Goal: Information Seeking & Learning: Learn about a topic

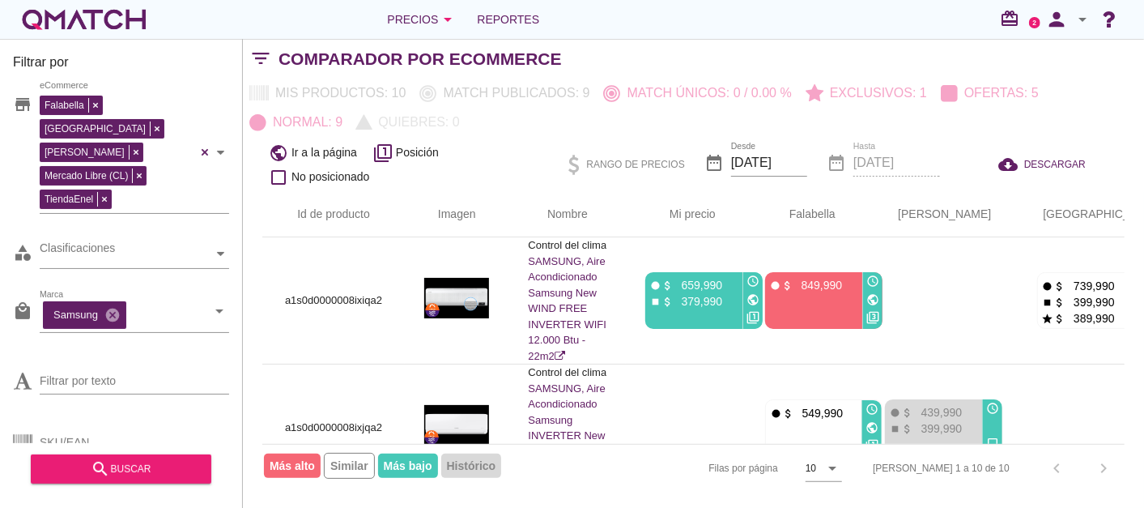
click at [83, 20] on div "white-qmatch-logo" at bounding box center [84, 19] width 130 height 32
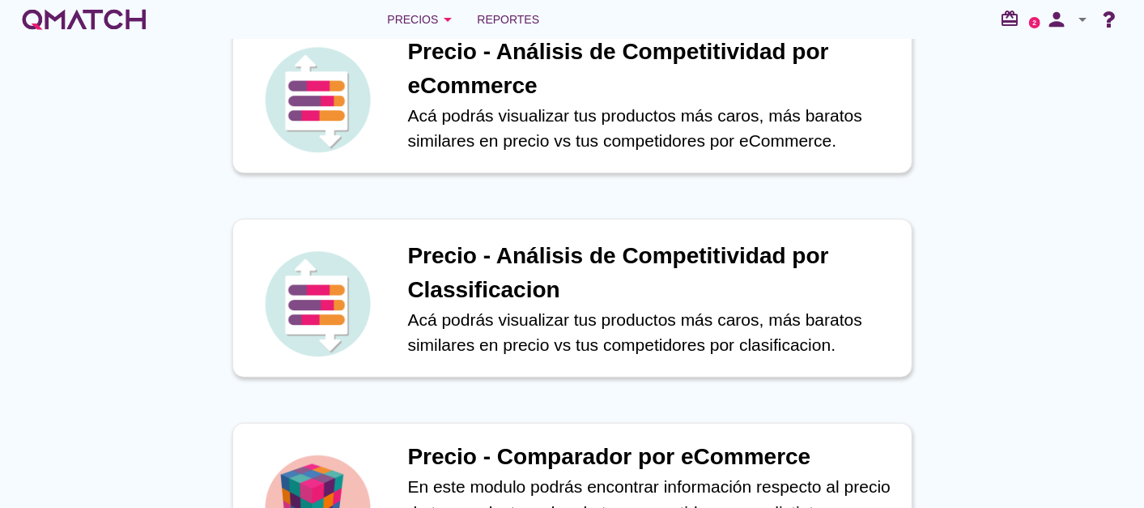
scroll to position [449, 0]
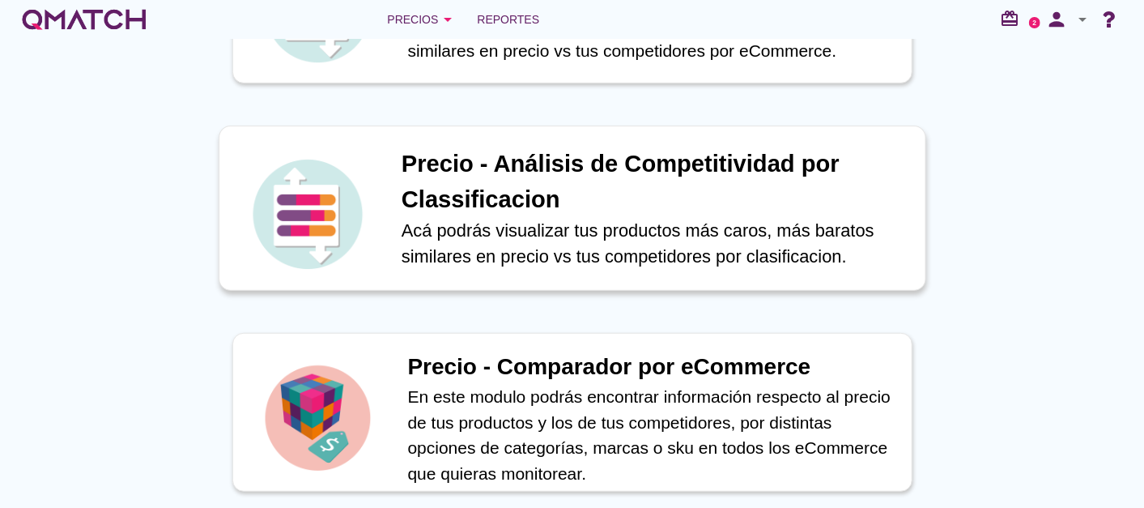
click at [527, 172] on h1 "Precio - Análisis de Competitividad por Classificacion" at bounding box center [654, 182] width 507 height 70
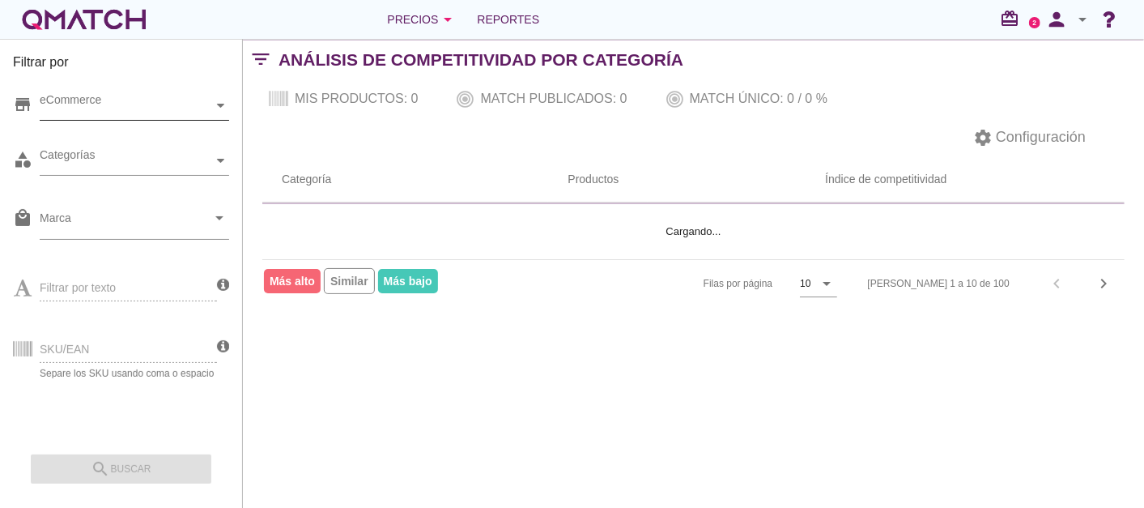
click at [114, 107] on div "eCommerce" at bounding box center [126, 105] width 173 height 17
click at [97, 121] on div "eCommerce [GEOGRAPHIC_DATA]" at bounding box center [134, 105] width 189 height 29
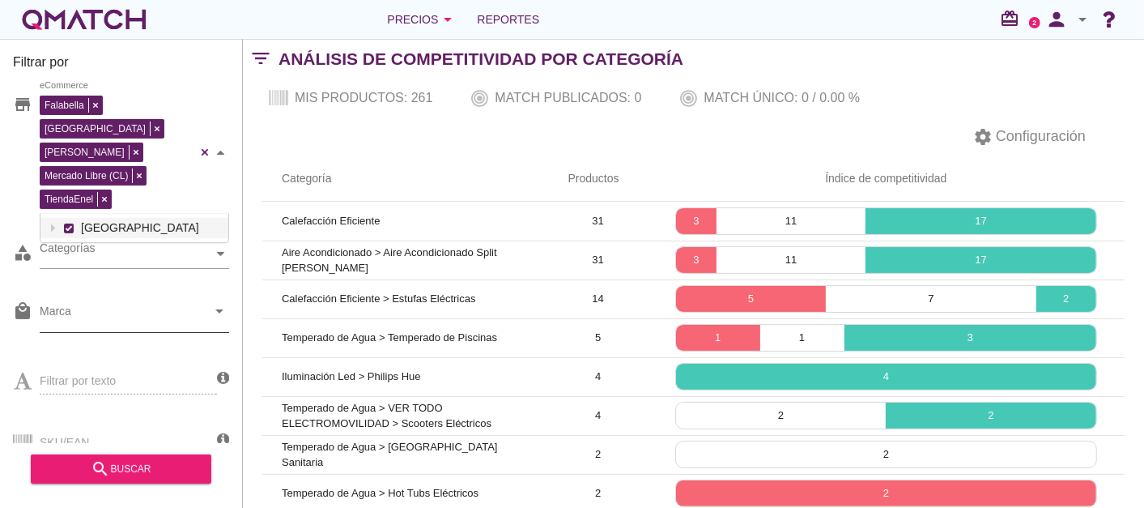
click at [101, 302] on input "Marca" at bounding box center [123, 315] width 167 height 26
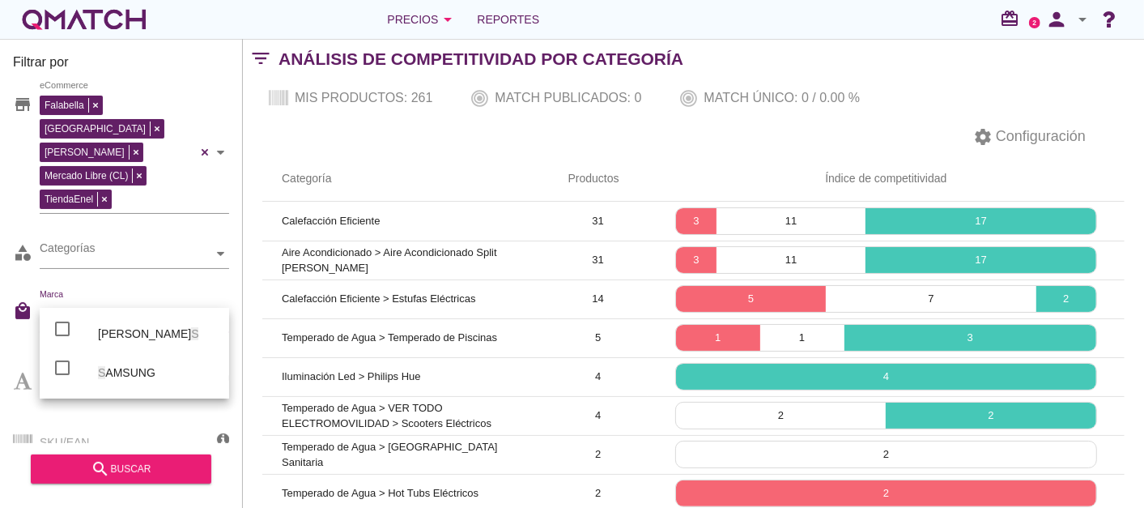
type input "sa"
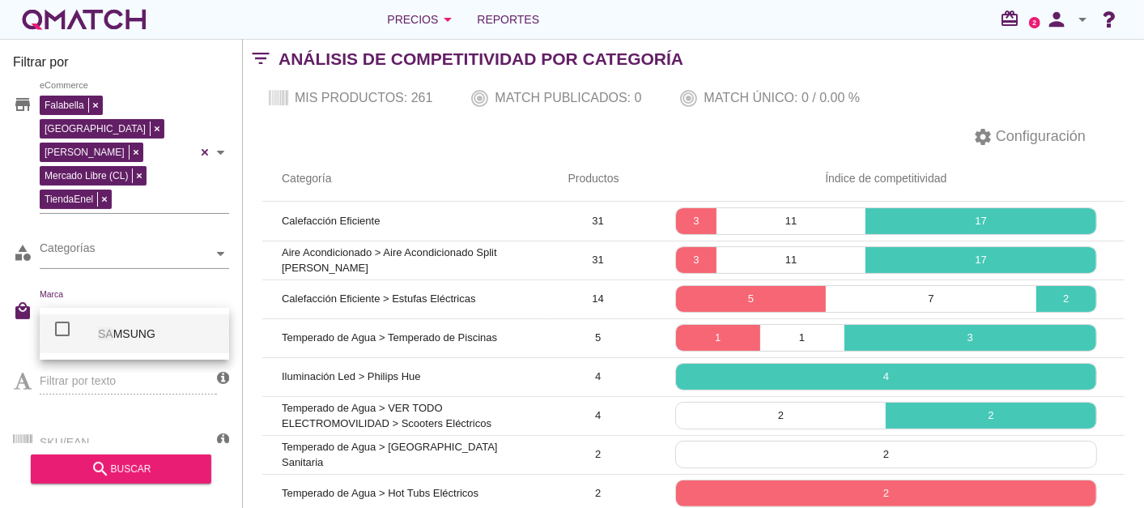
click at [129, 338] on div "SA MSUNG" at bounding box center [157, 333] width 118 height 19
checkbox input "false"
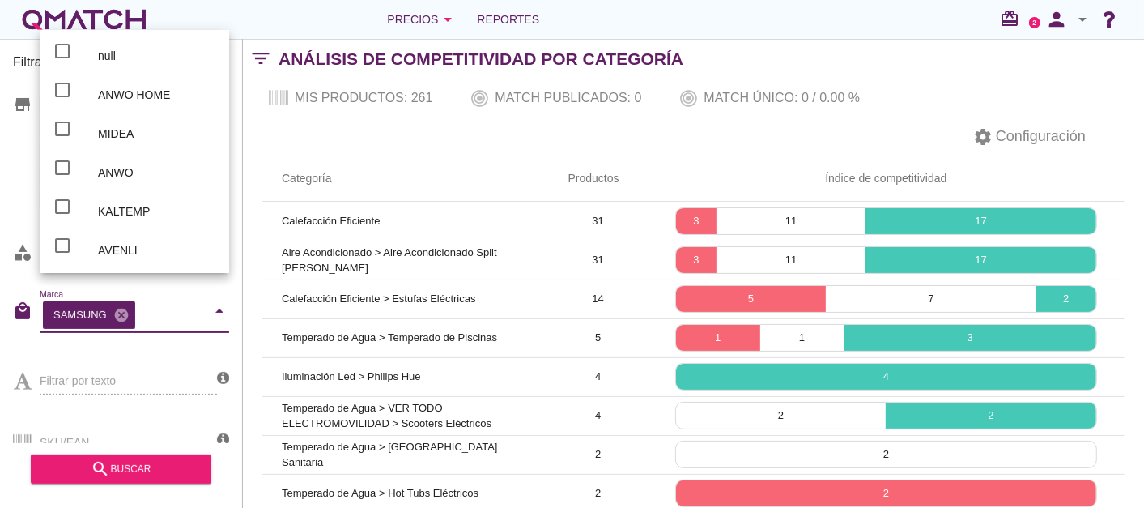
click at [11, 324] on div "Filtrar por store Falabella [PERSON_NAME] Libre (CL) TiendaEnel eCommerce categ…" at bounding box center [121, 273] width 243 height 469
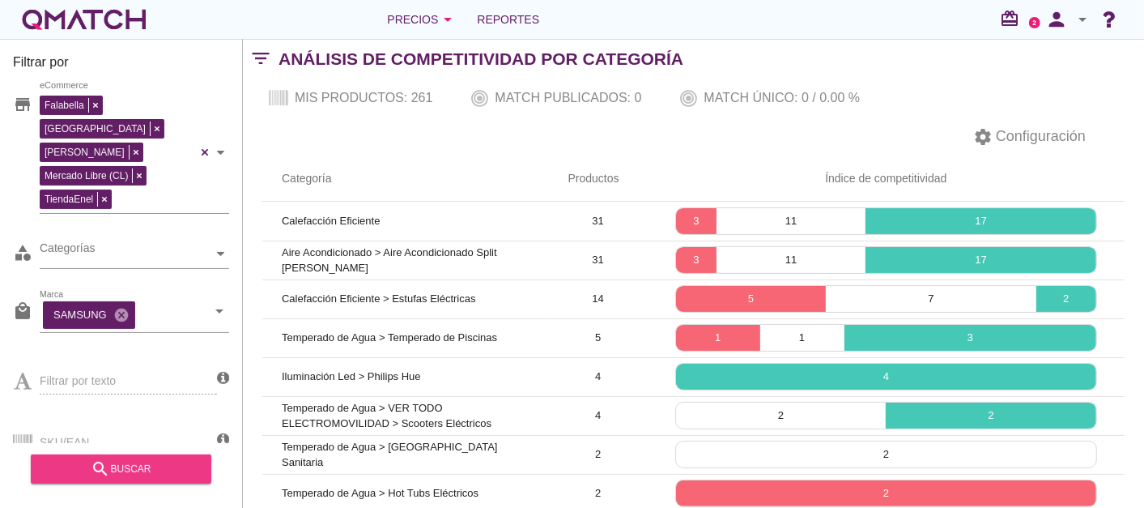
click at [97, 461] on icon "search" at bounding box center [100, 468] width 19 height 19
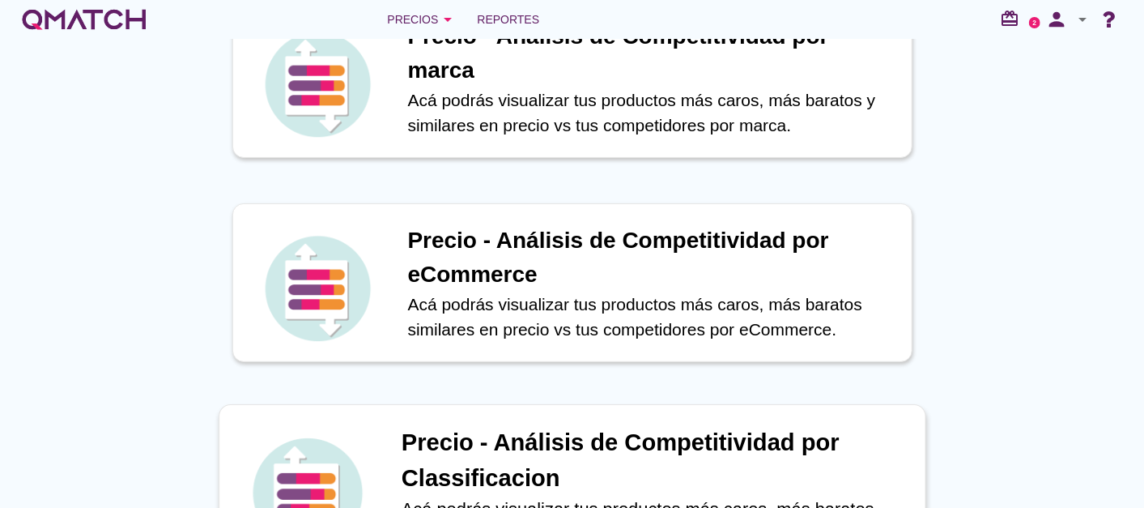
scroll to position [359, 0]
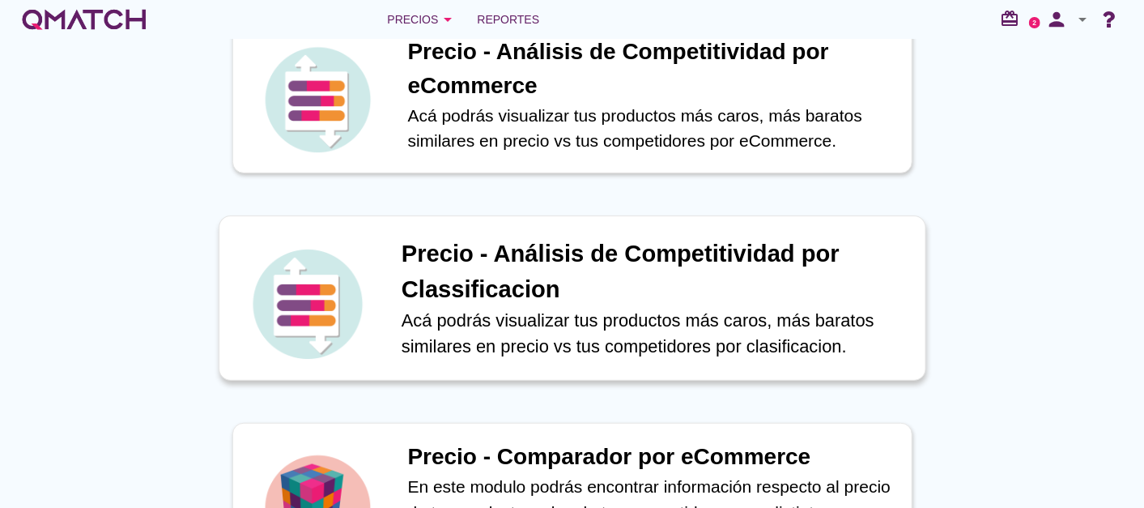
click at [594, 270] on h1 "Precio - Análisis de Competitividad por Classificacion" at bounding box center [654, 271] width 507 height 70
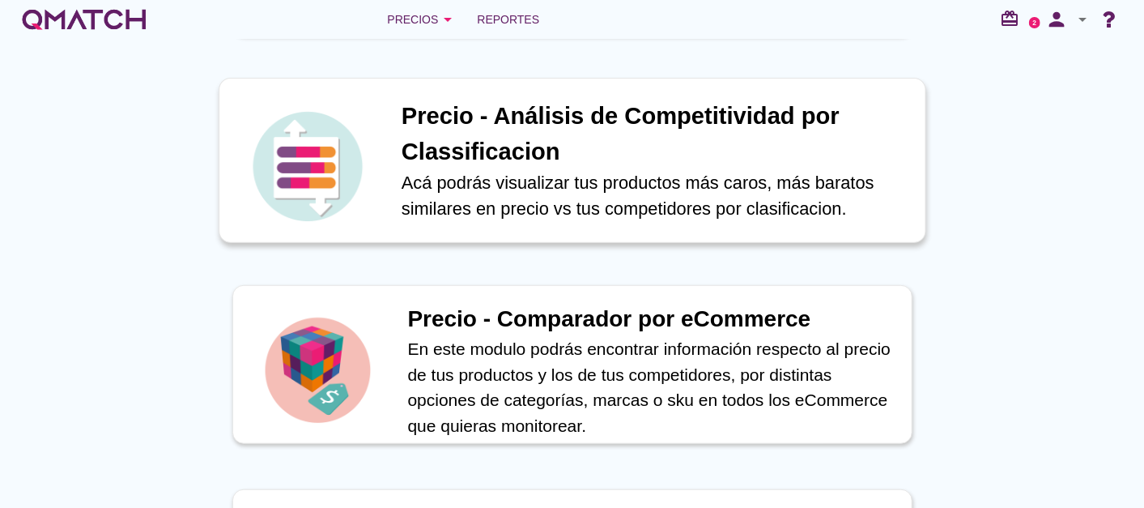
scroll to position [629, 0]
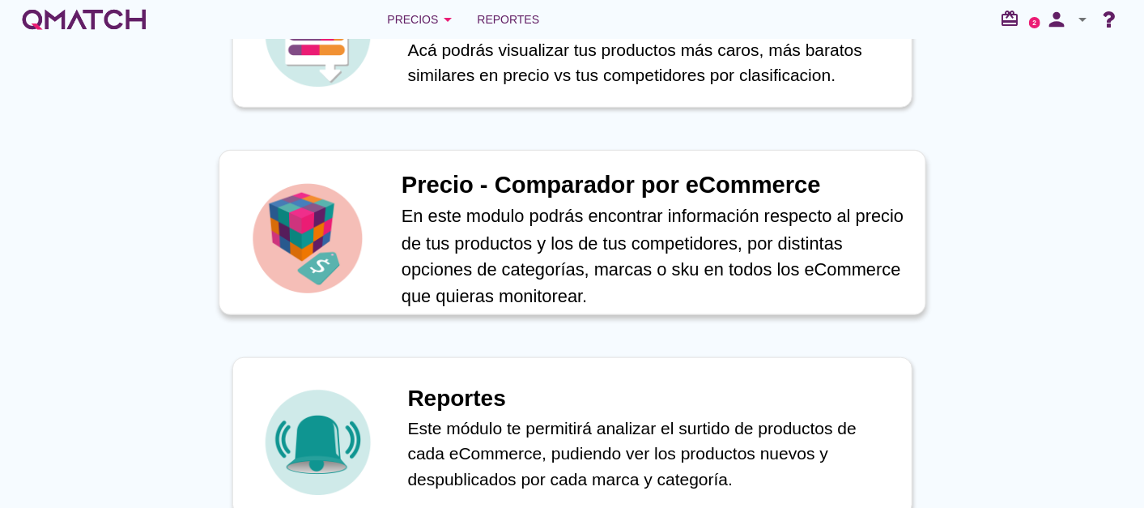
click at [650, 230] on p "En este modulo podrás encontrar información respecto al precio de tus productos…" at bounding box center [654, 256] width 507 height 106
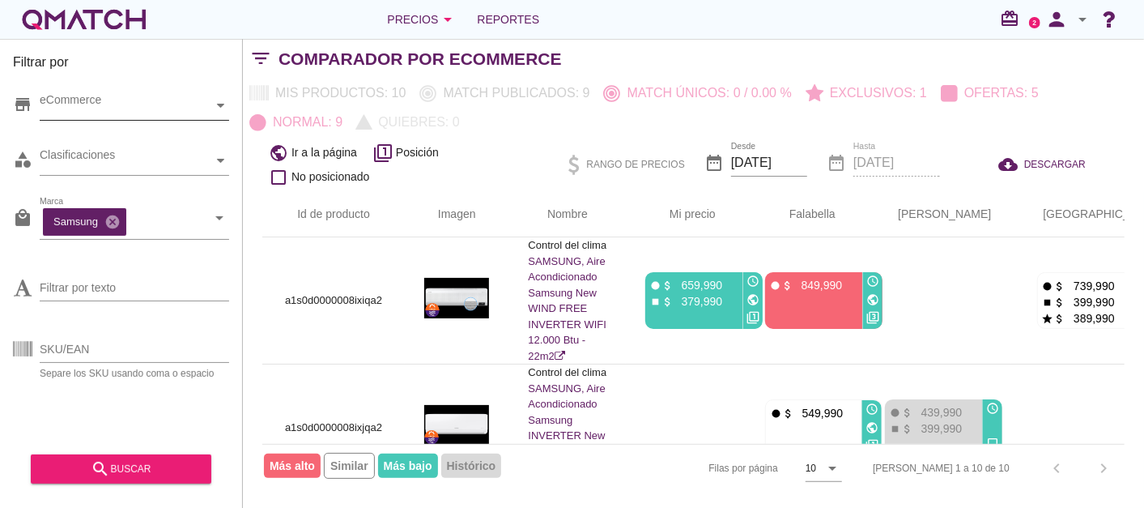
click at [160, 117] on div "eCommerce" at bounding box center [126, 105] width 173 height 28
click at [113, 121] on div "eCommerce [GEOGRAPHIC_DATA]" at bounding box center [134, 105] width 189 height 29
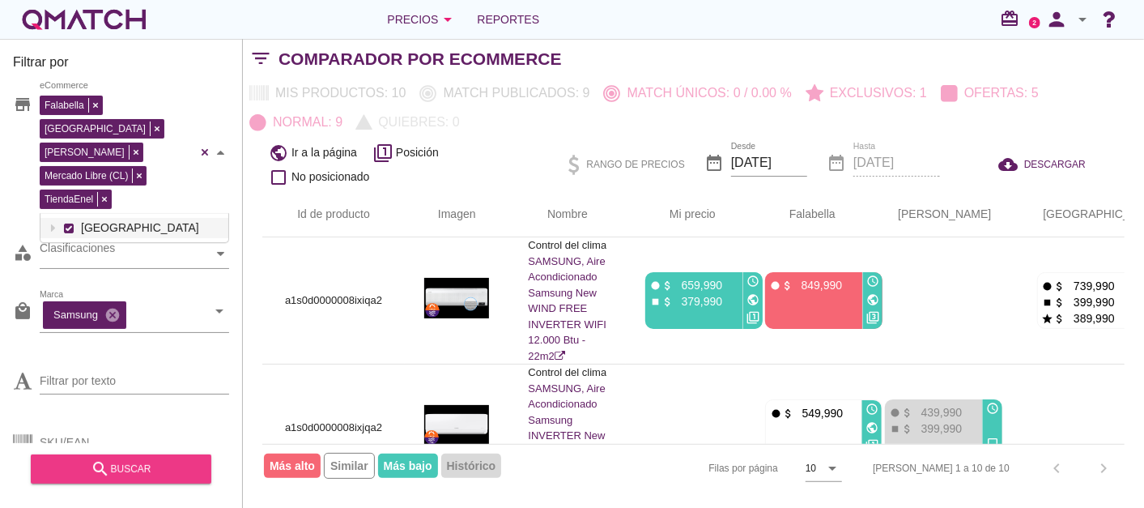
click at [100, 461] on icon "search" at bounding box center [100, 468] width 19 height 19
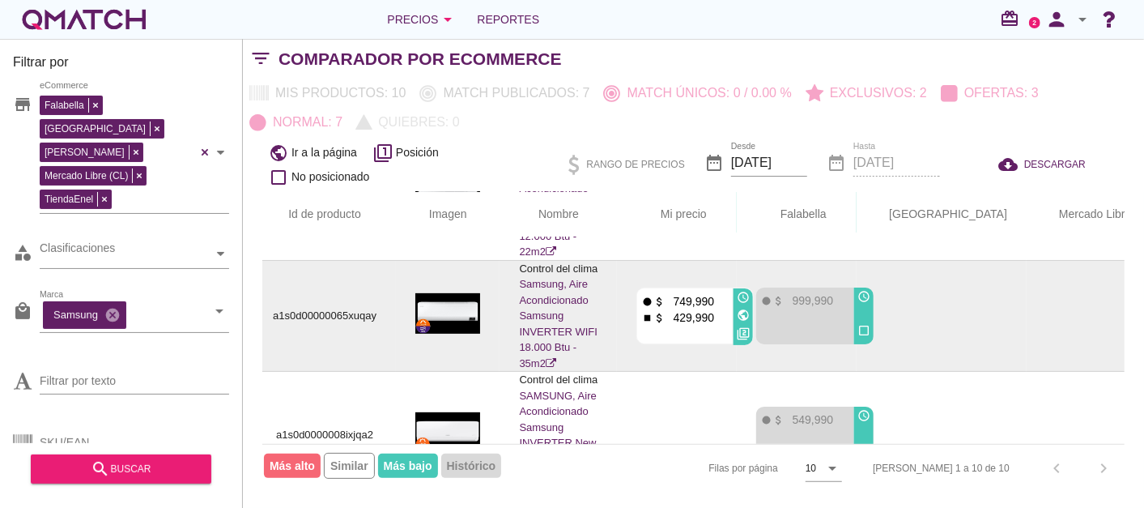
scroll to position [359, 9]
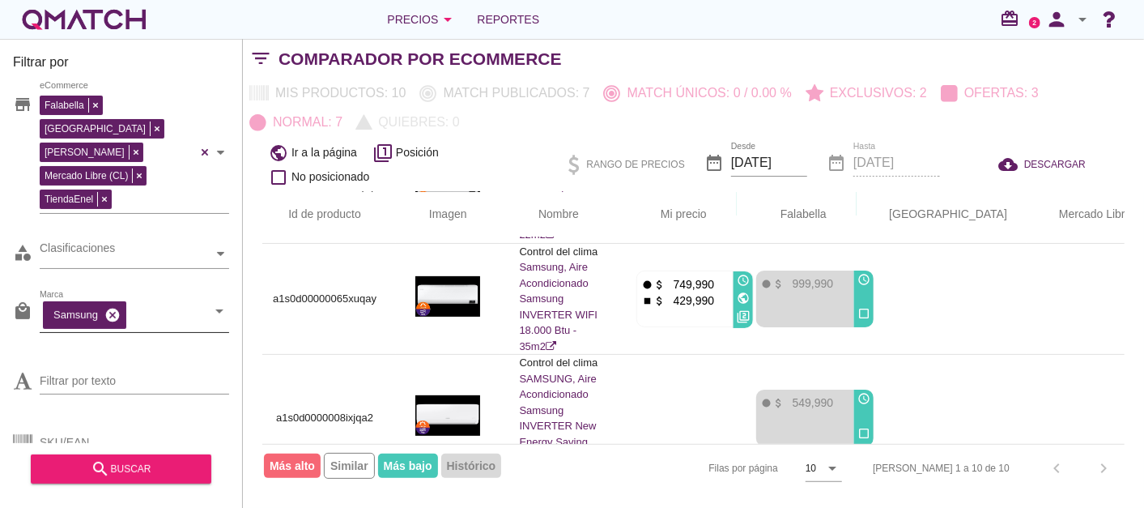
click at [111, 307] on icon "cancel" at bounding box center [112, 315] width 16 height 16
click at [124, 302] on input "Marca" at bounding box center [123, 315] width 167 height 26
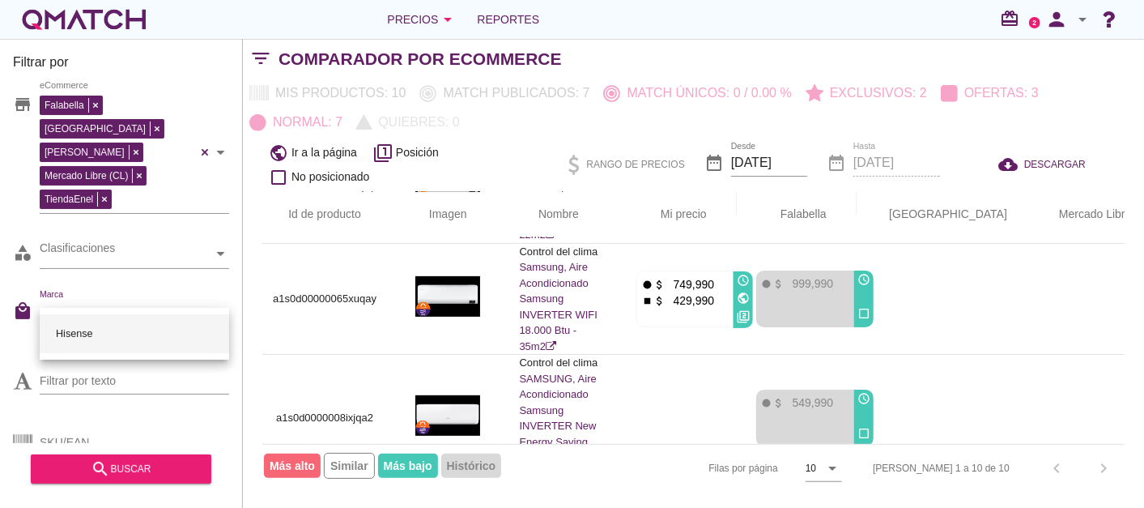
type input "Hisen"
click at [91, 324] on div "Hisense" at bounding box center [135, 333] width 164 height 39
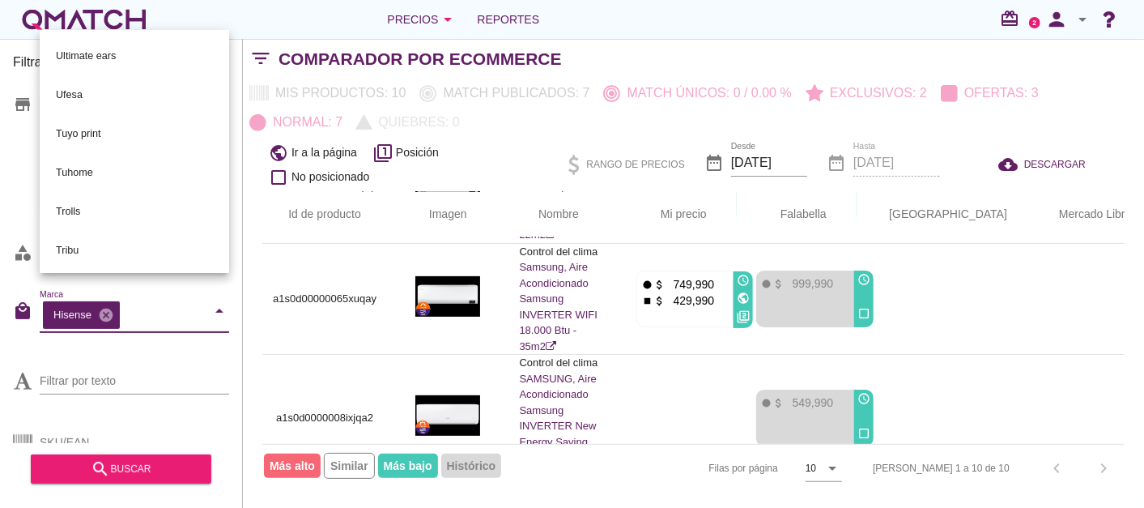
click at [0, 284] on html "5 10 15 20 25 50 [DATE] 4:06:12 am [DATE] 4:06:12 am [DATE] 4:06:12 am [DATE] 4…" at bounding box center [572, 254] width 1144 height 508
click at [2, 289] on div "Filtrar por store Falabella [PERSON_NAME] Libre (CL) TiendaEnel eCommerce categ…" at bounding box center [121, 273] width 243 height 469
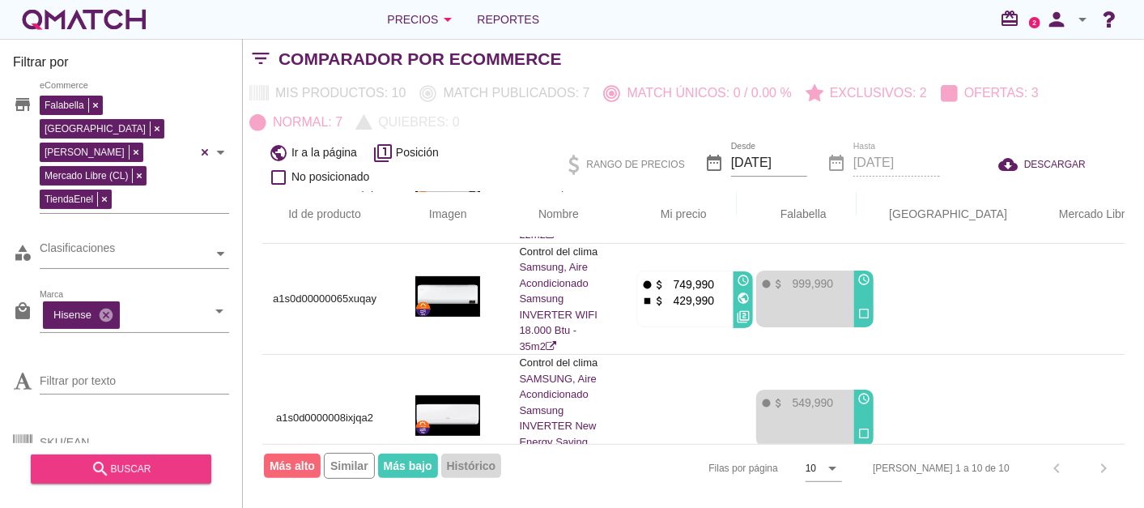
click at [102, 478] on icon "search" at bounding box center [100, 468] width 19 height 19
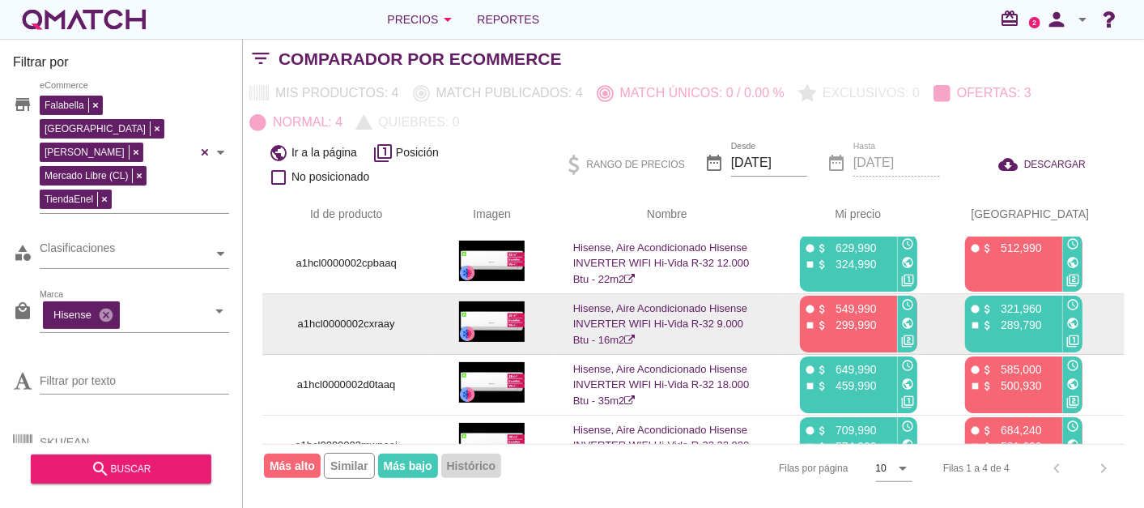
scroll to position [0, 0]
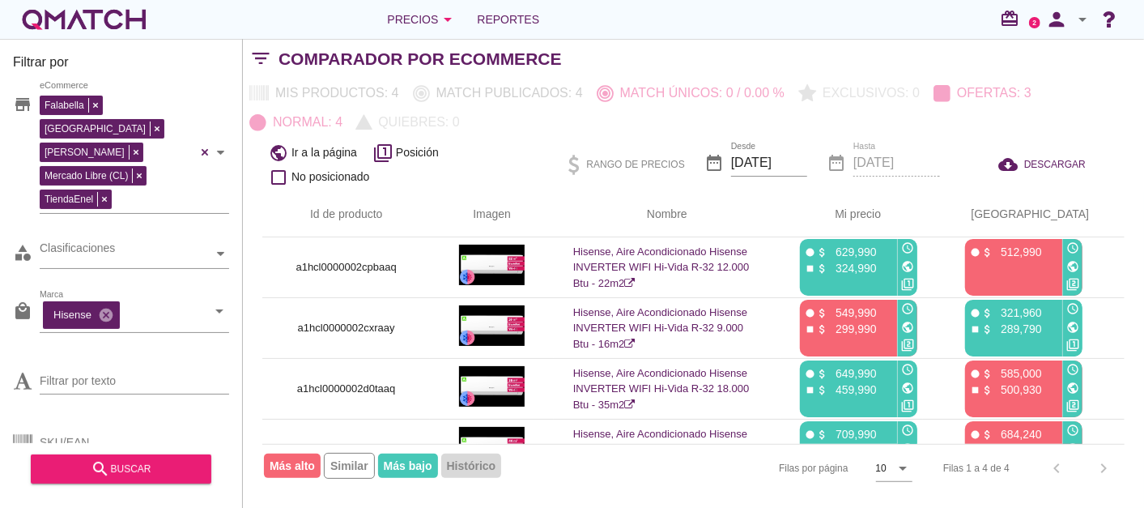
click at [74, 28] on div "white-qmatch-logo" at bounding box center [84, 19] width 130 height 32
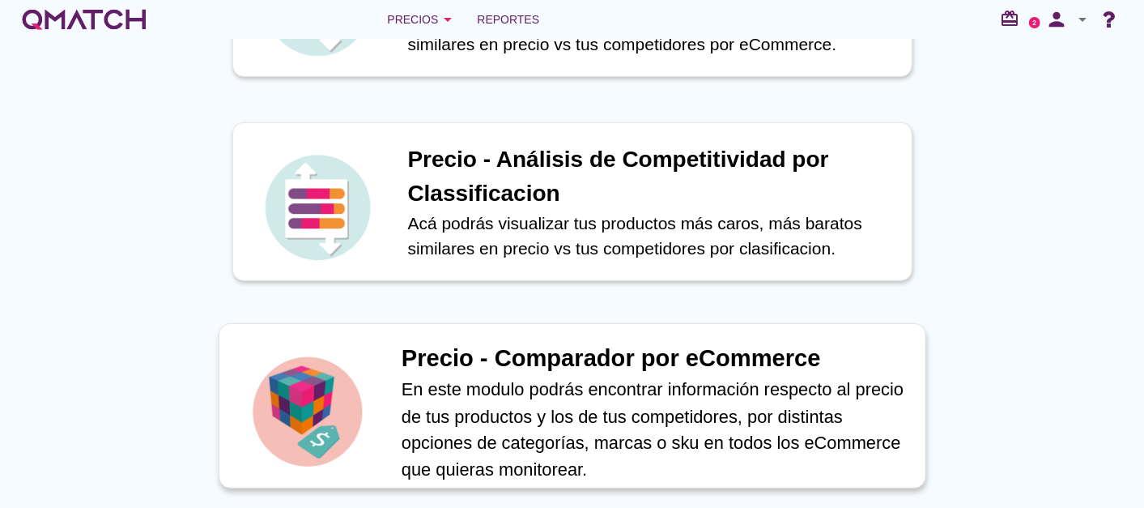
scroll to position [449, 0]
